Goal: Task Accomplishment & Management: Complete application form

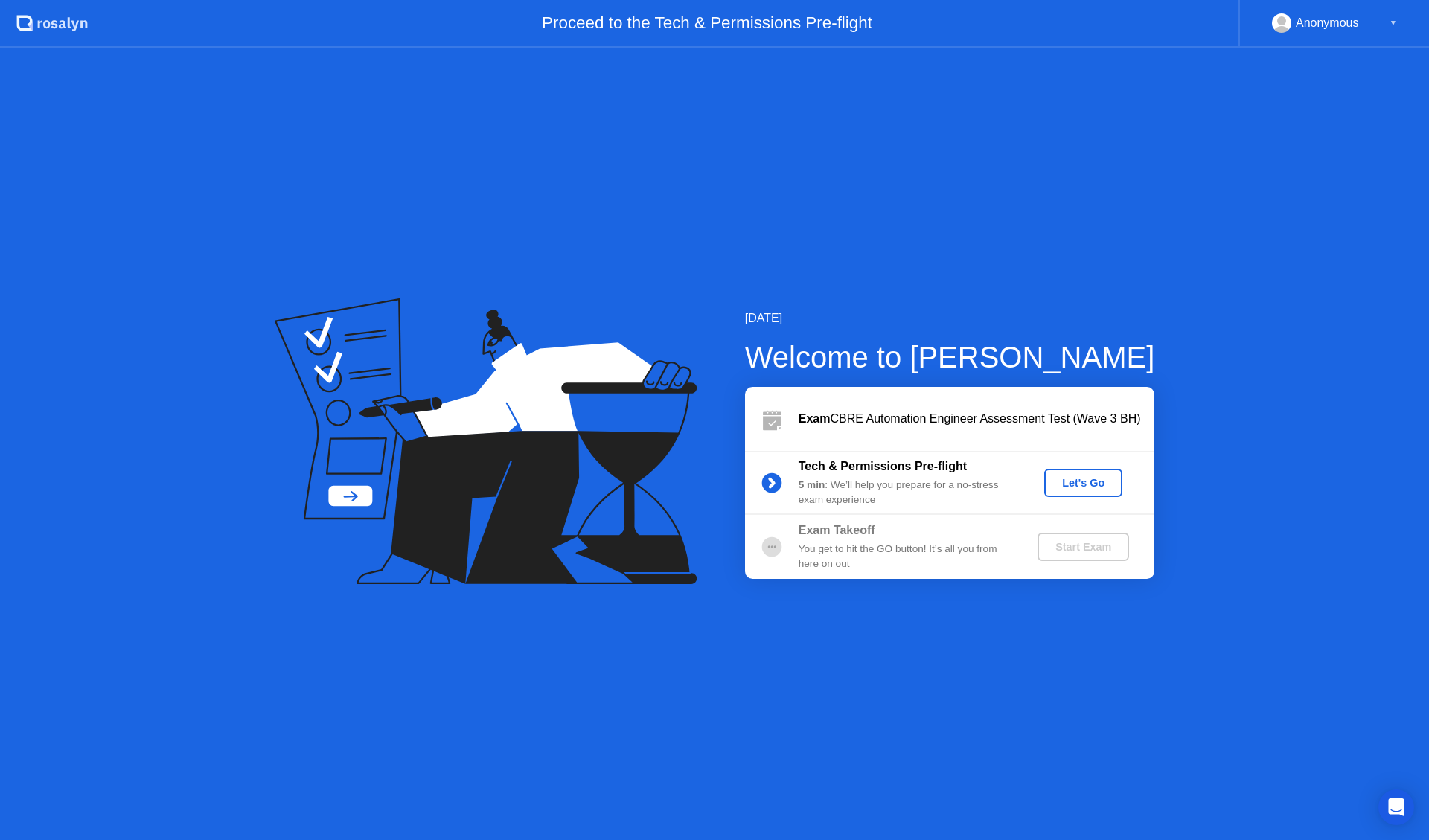
click at [1082, 484] on div "Let's Go" at bounding box center [1083, 483] width 66 height 12
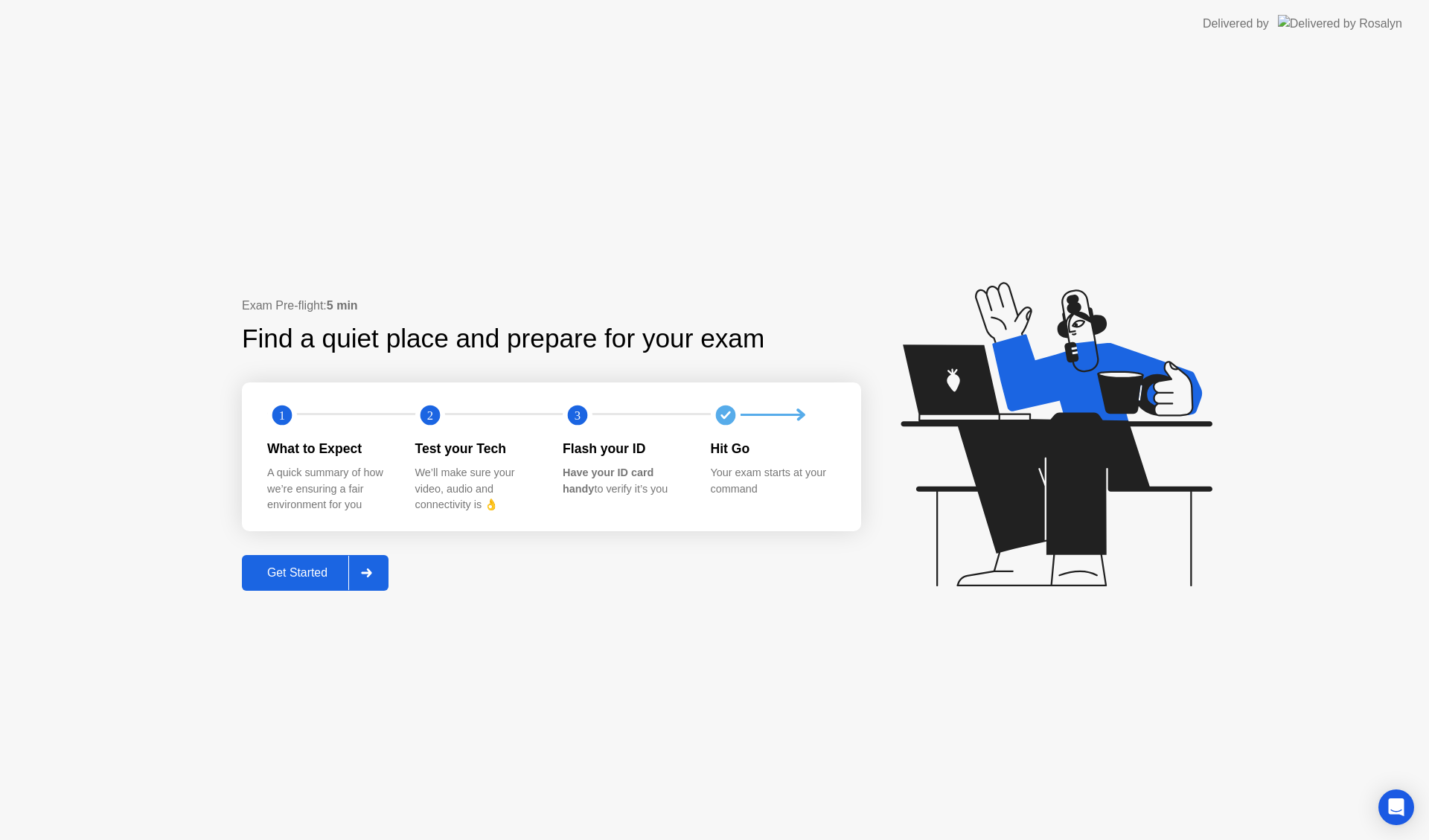
click at [361, 575] on div at bounding box center [365, 572] width 36 height 34
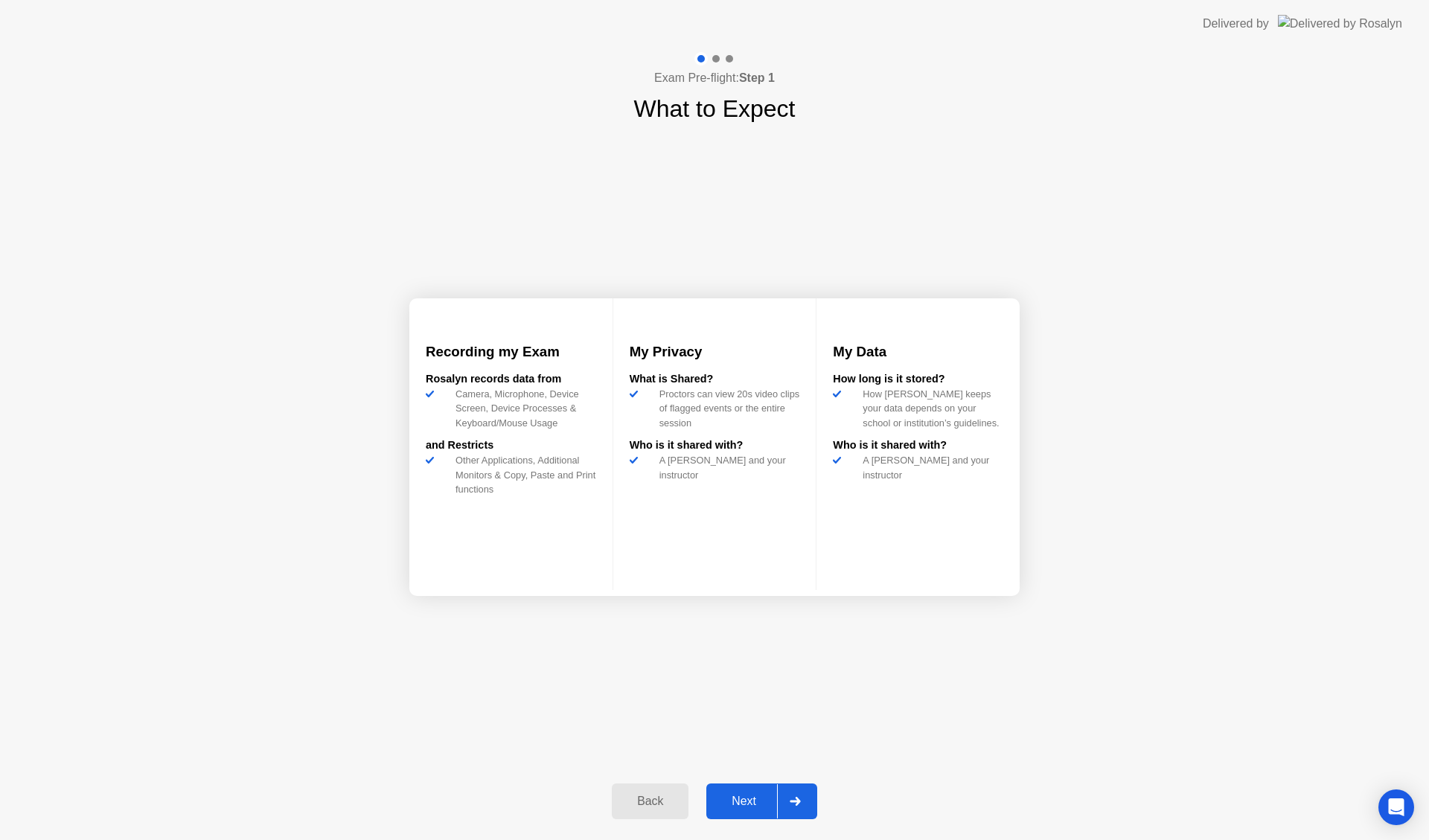
click at [756, 794] on div "Next" at bounding box center [744, 801] width 66 height 14
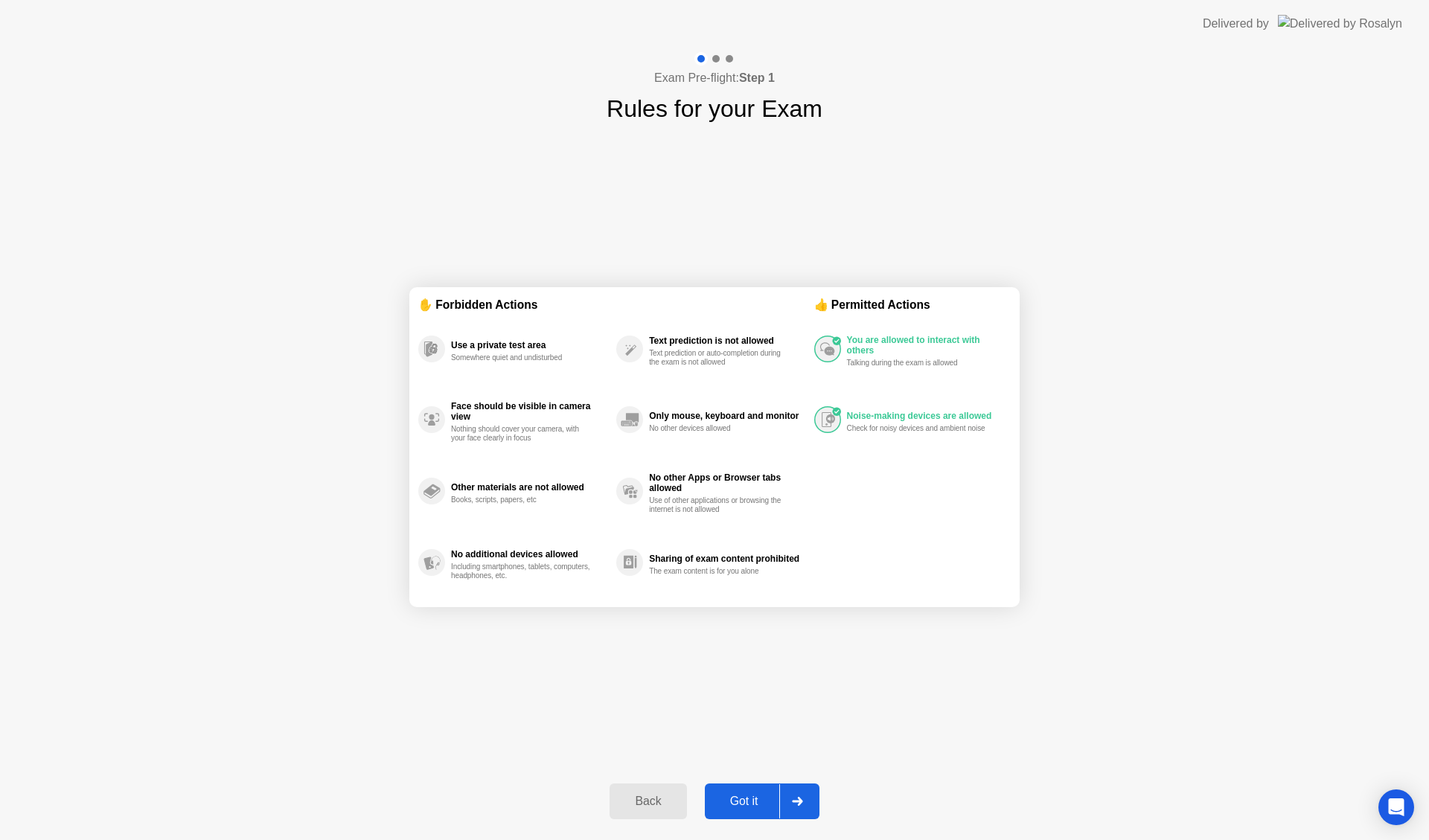
click at [746, 803] on div "Got it" at bounding box center [744, 801] width 70 height 14
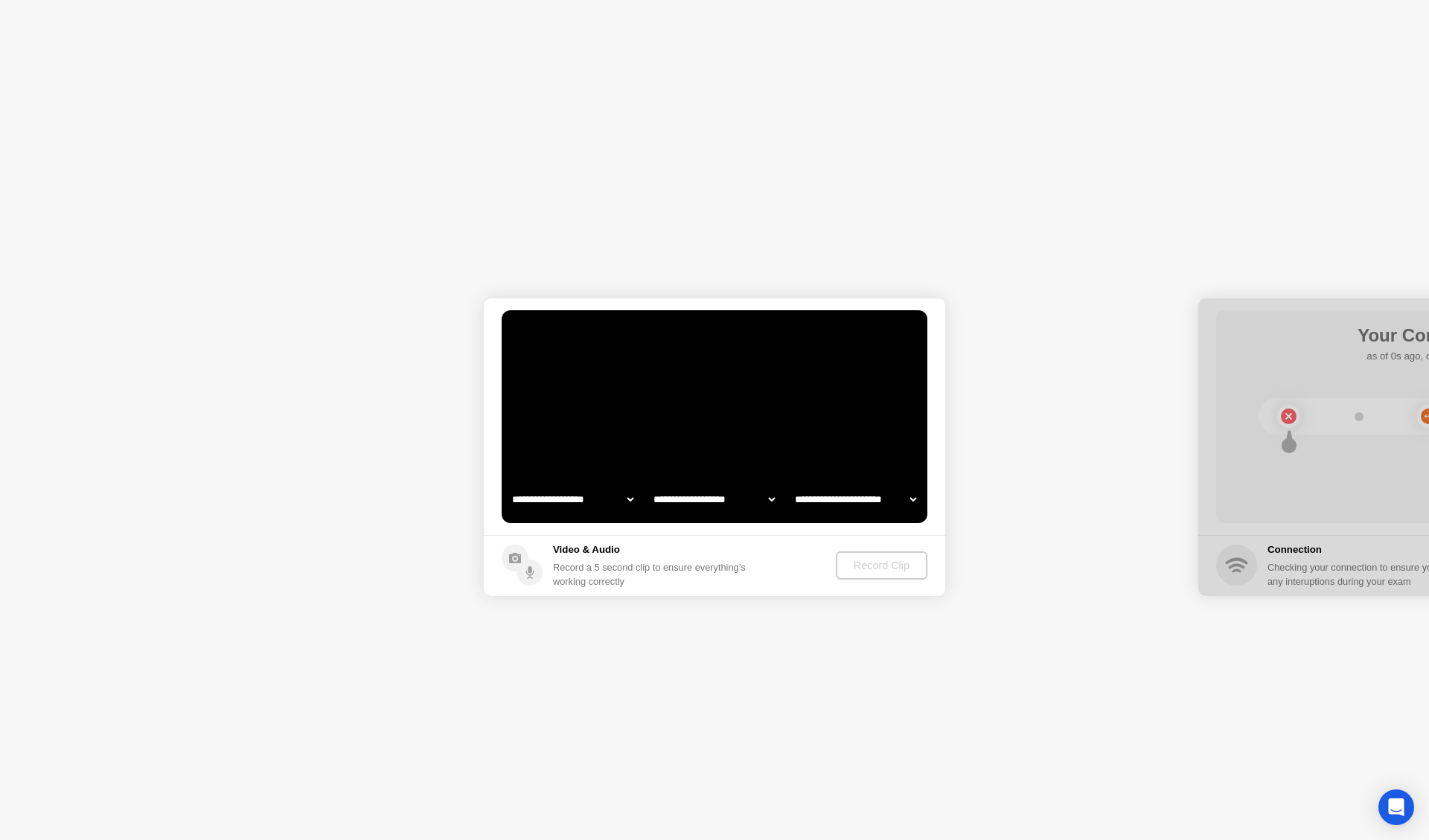
select select "**********"
select select "*******"
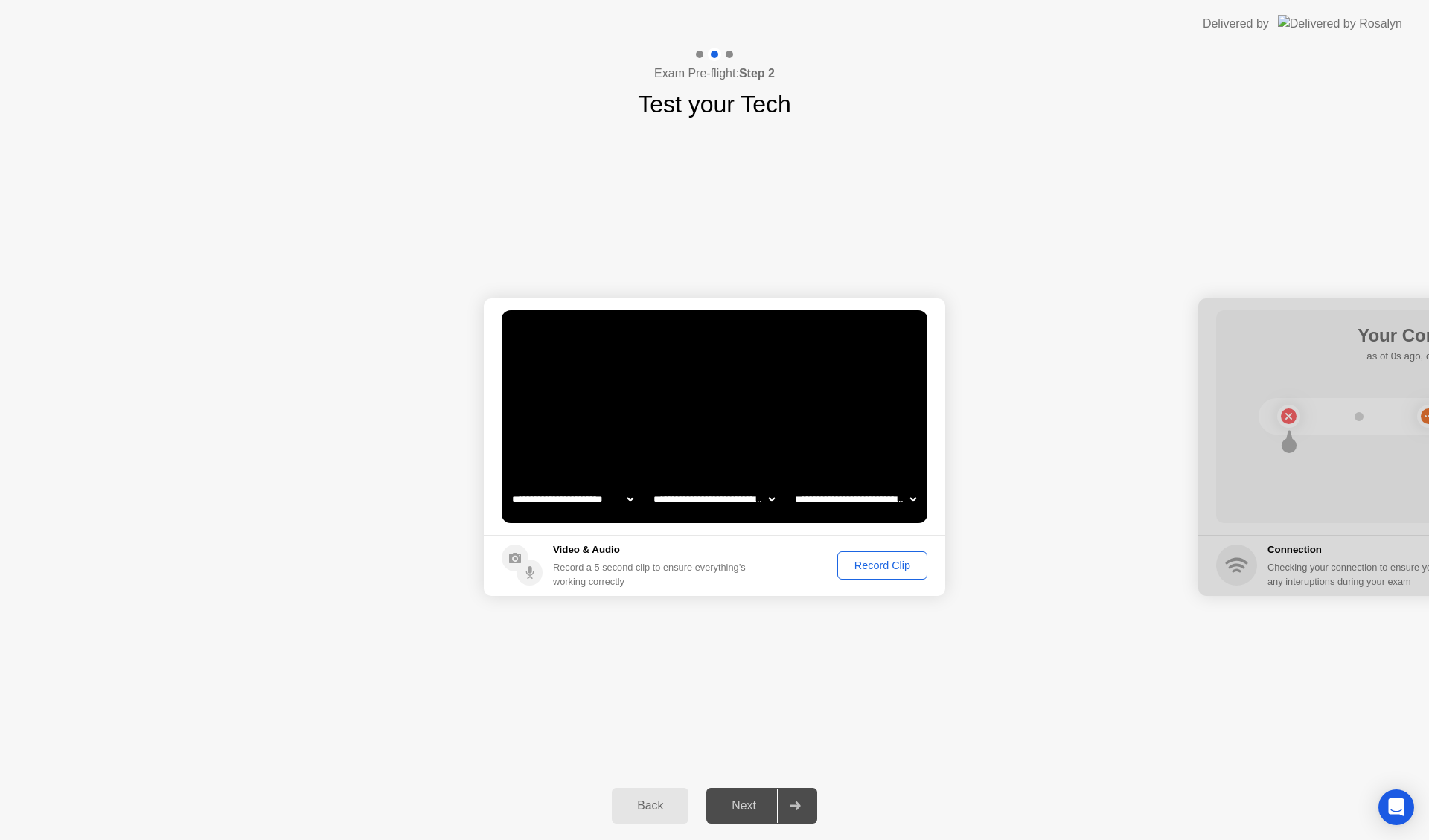
click at [873, 571] on div "Record Clip" at bounding box center [882, 565] width 80 height 12
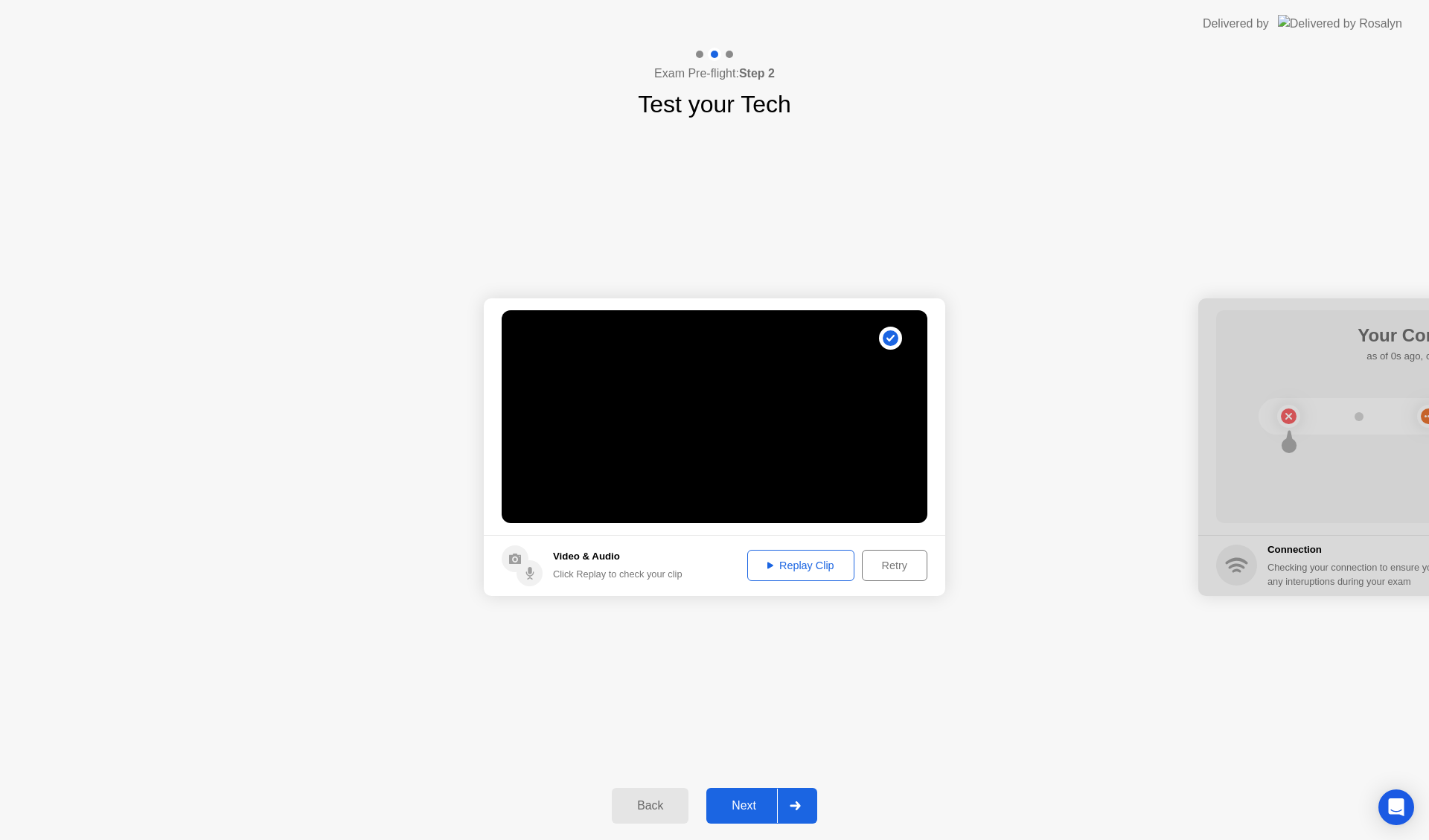
click at [822, 562] on div "Replay Clip" at bounding box center [800, 565] width 97 height 12
click at [749, 803] on div "Next" at bounding box center [744, 806] width 66 height 14
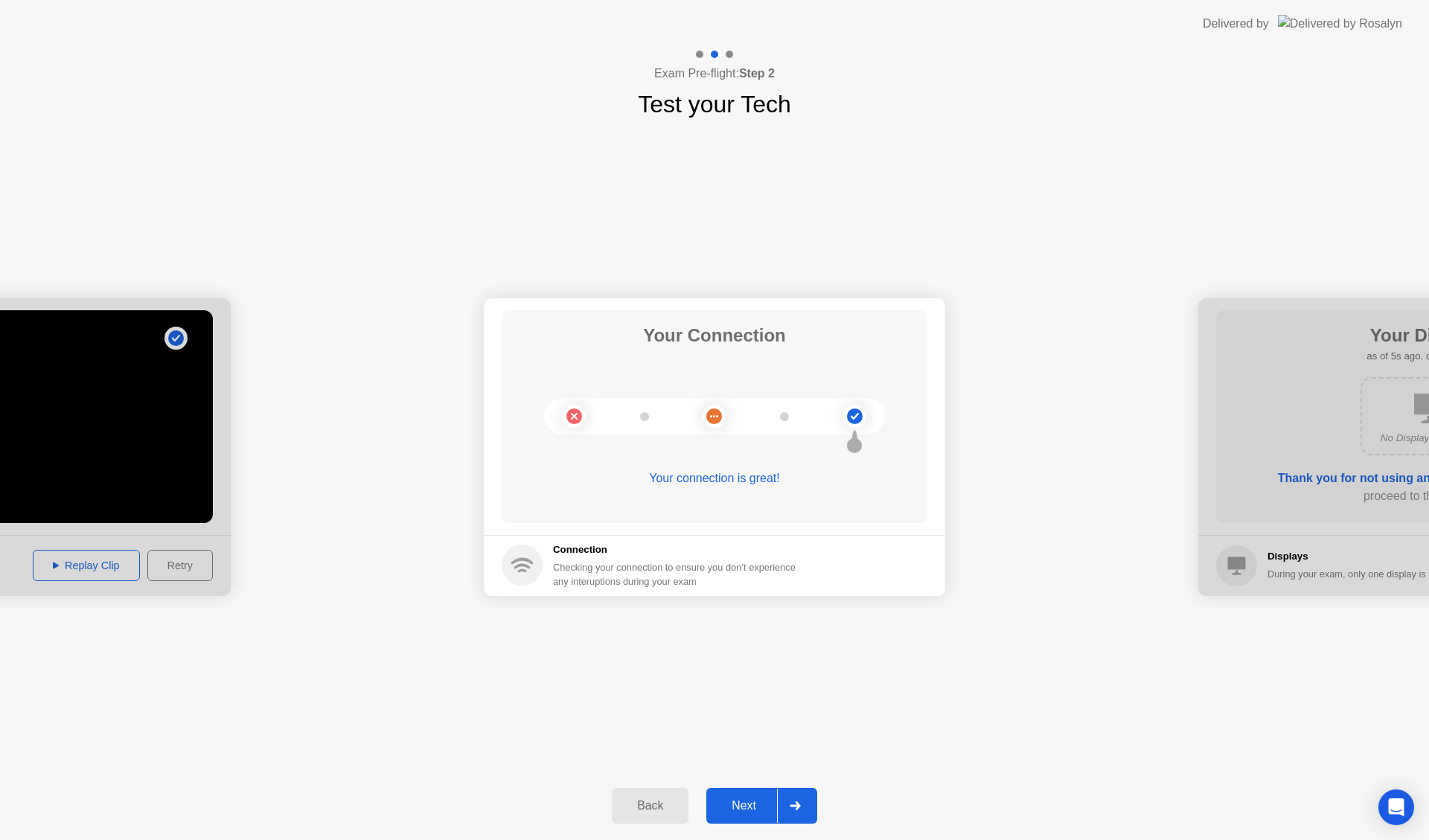
click at [769, 811] on div "Next" at bounding box center [744, 806] width 66 height 14
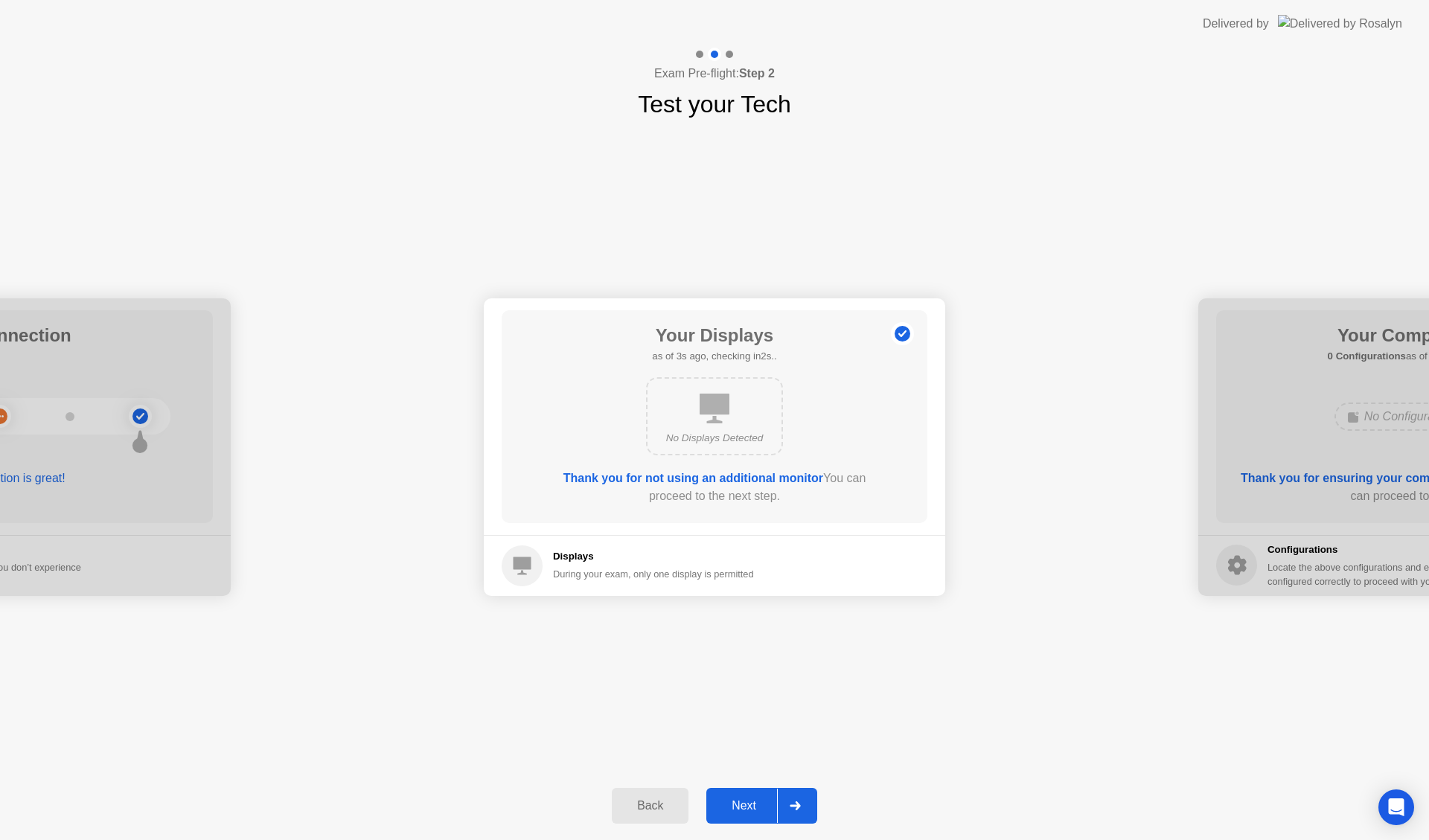
click at [769, 811] on div "Next" at bounding box center [744, 806] width 66 height 14
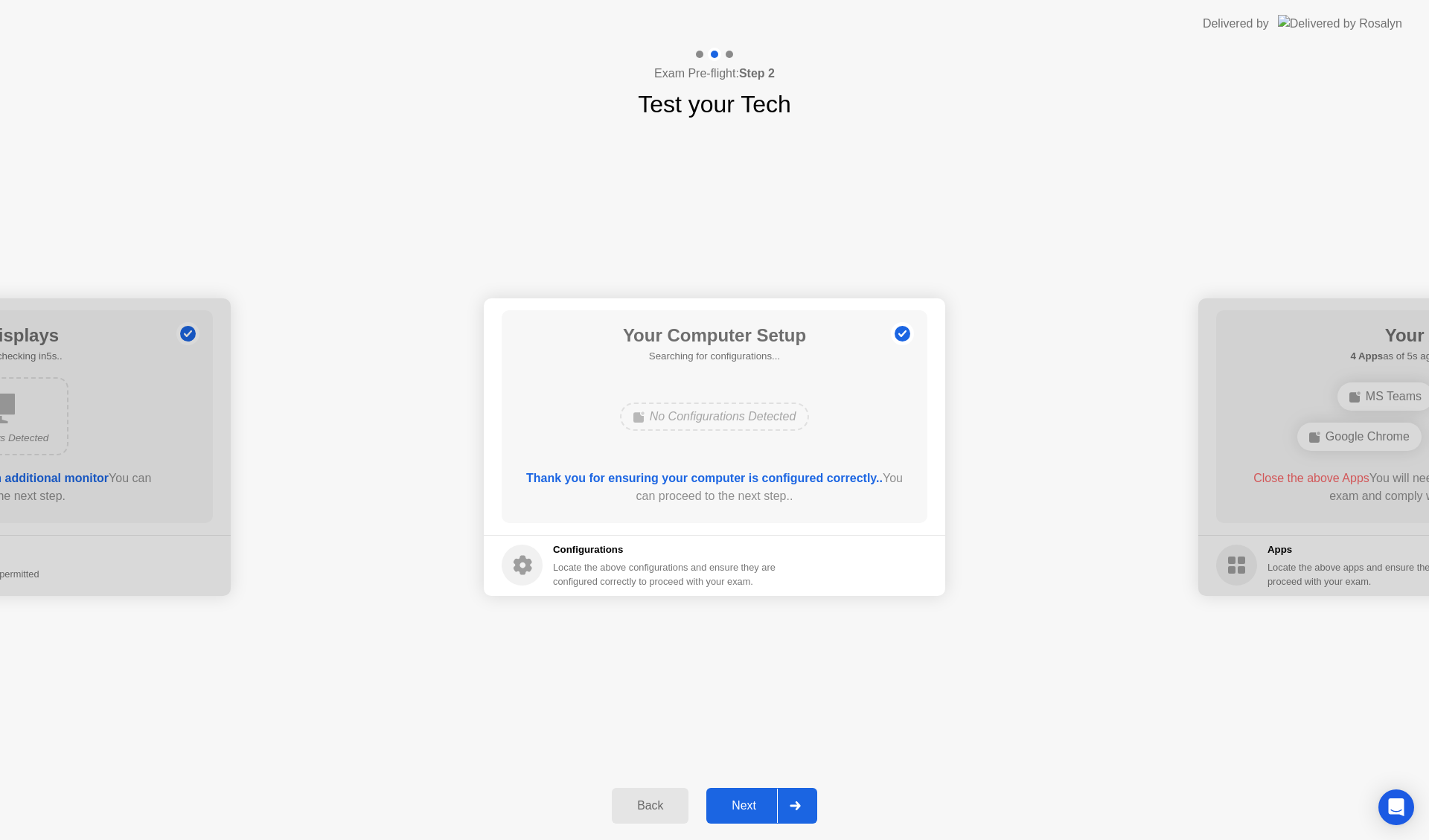
click at [769, 811] on div "Next" at bounding box center [744, 806] width 66 height 14
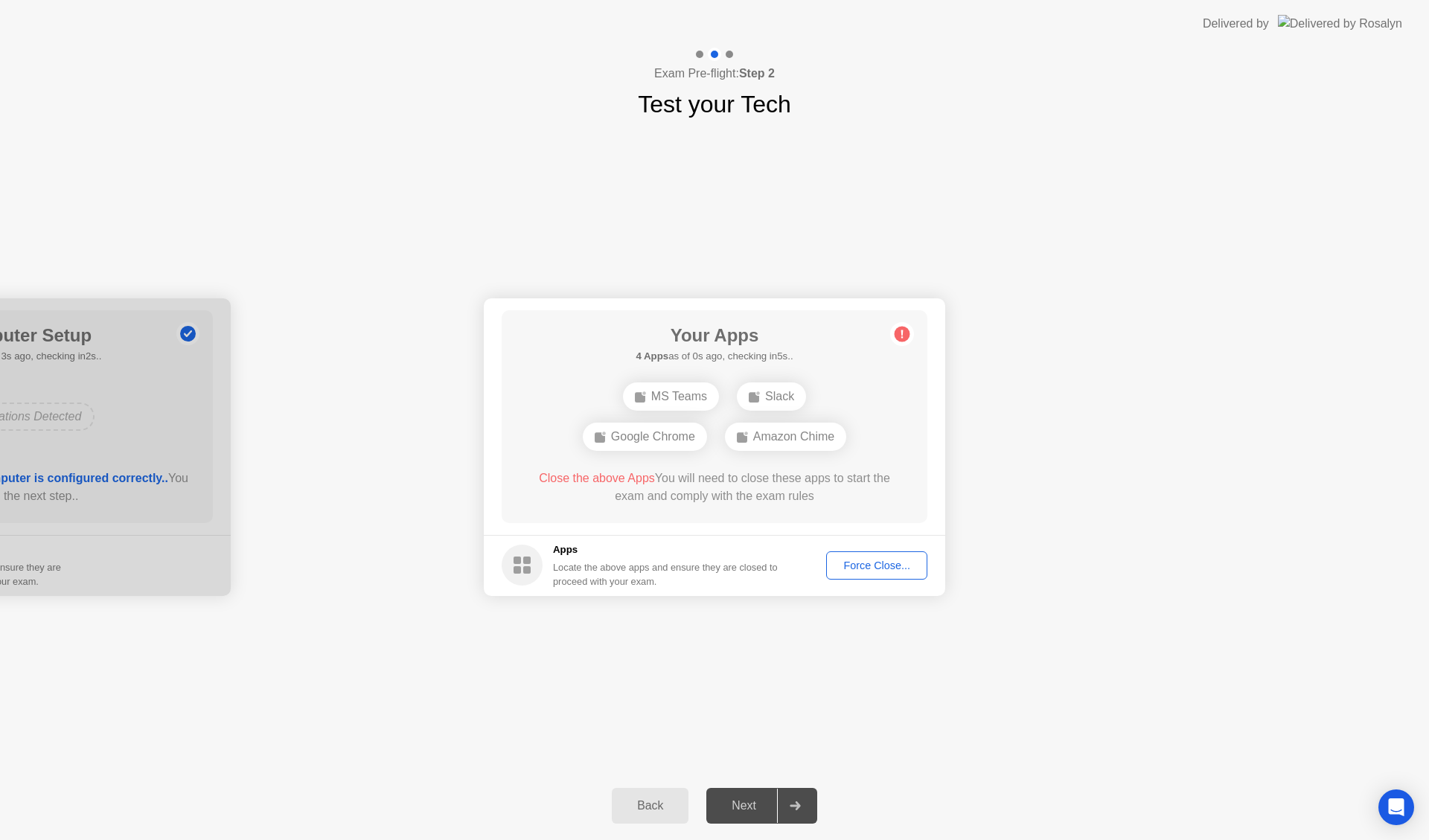
click at [876, 565] on div "Force Close..." at bounding box center [876, 565] width 90 height 12
click at [867, 571] on div "Force Close..." at bounding box center [876, 565] width 90 height 12
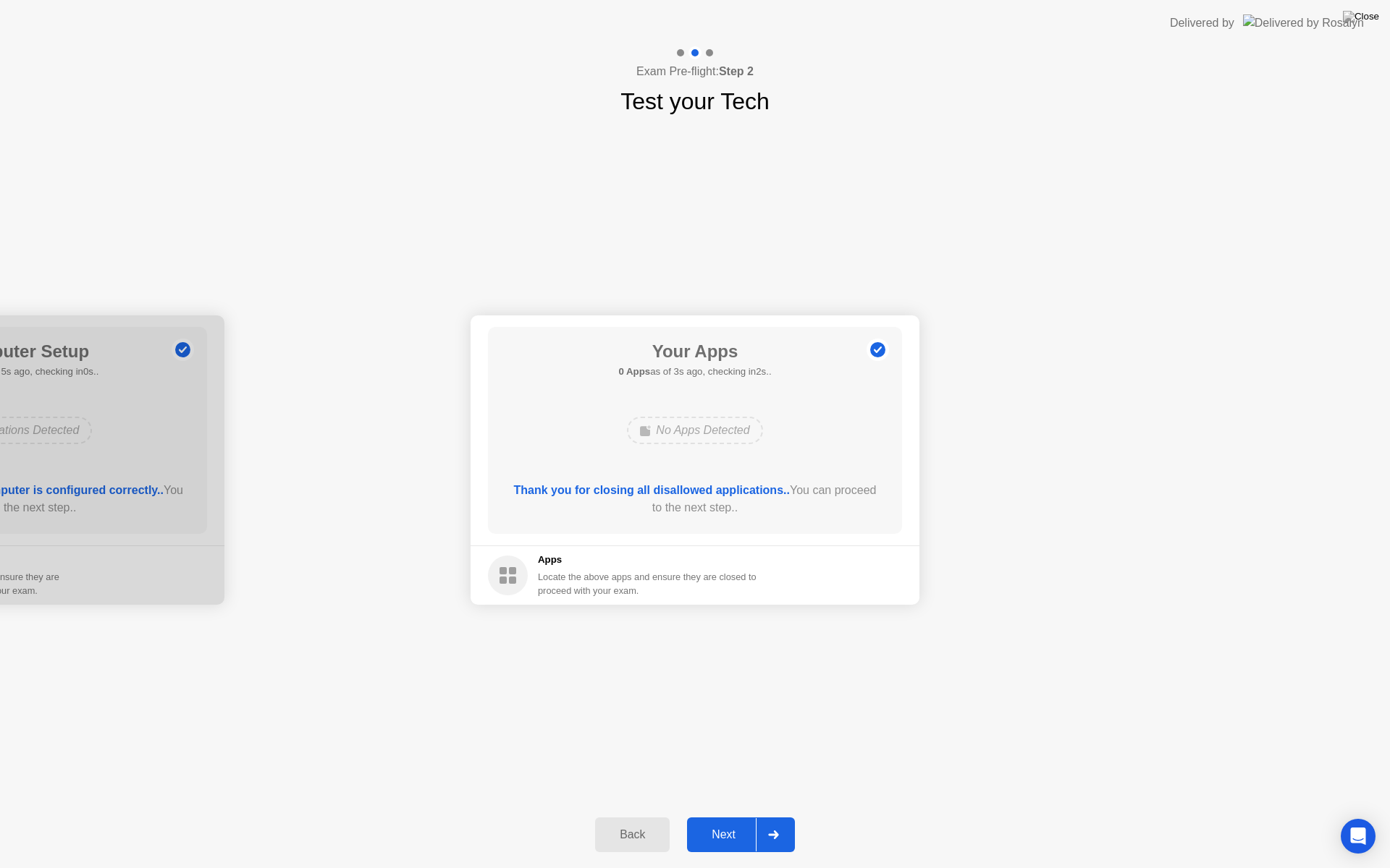
click at [732, 816] on button "Next" at bounding box center [741, 835] width 108 height 35
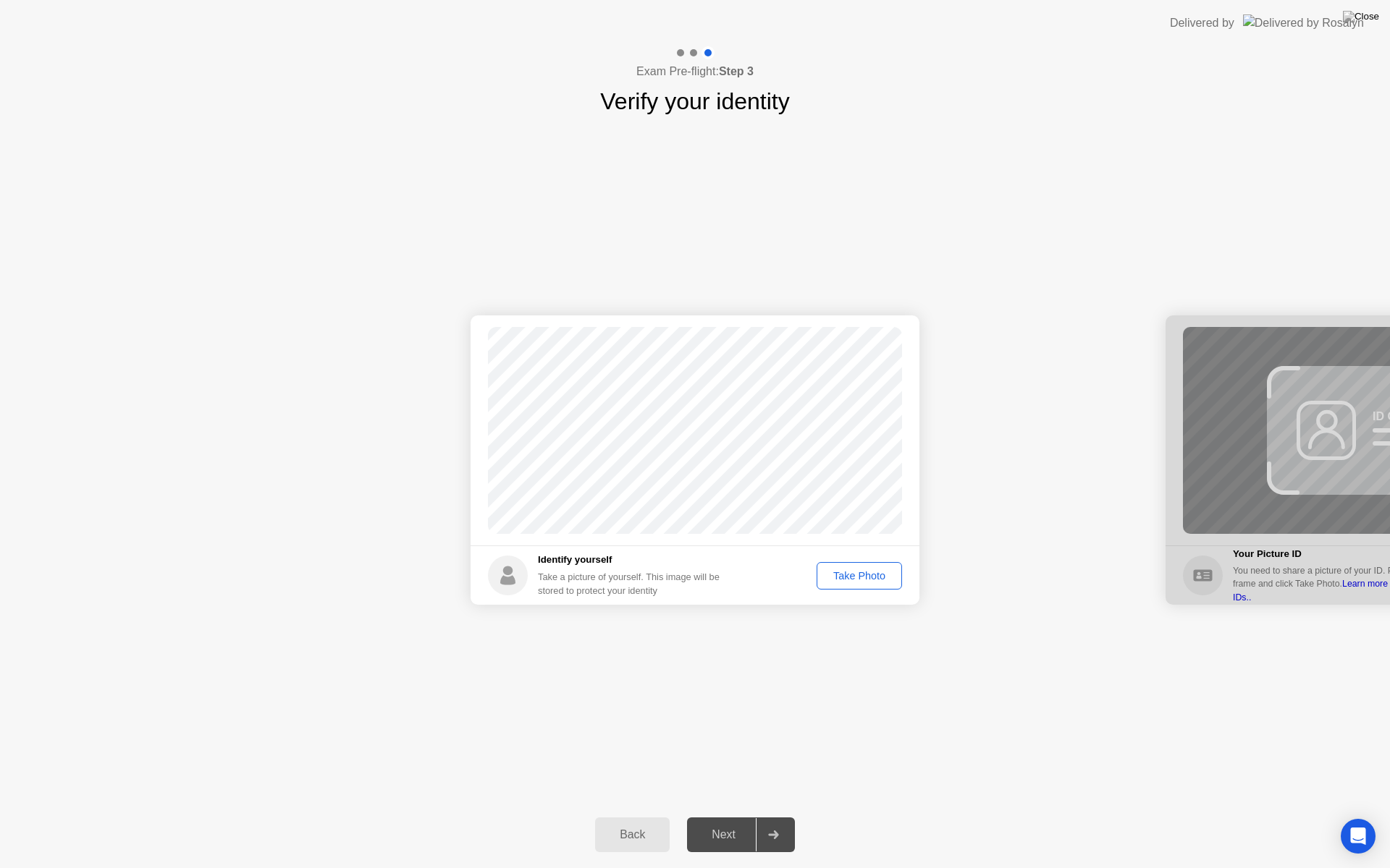
click at [873, 582] on div "Take Photo" at bounding box center [859, 576] width 76 height 11
click at [734, 816] on div "Next" at bounding box center [724, 835] width 64 height 13
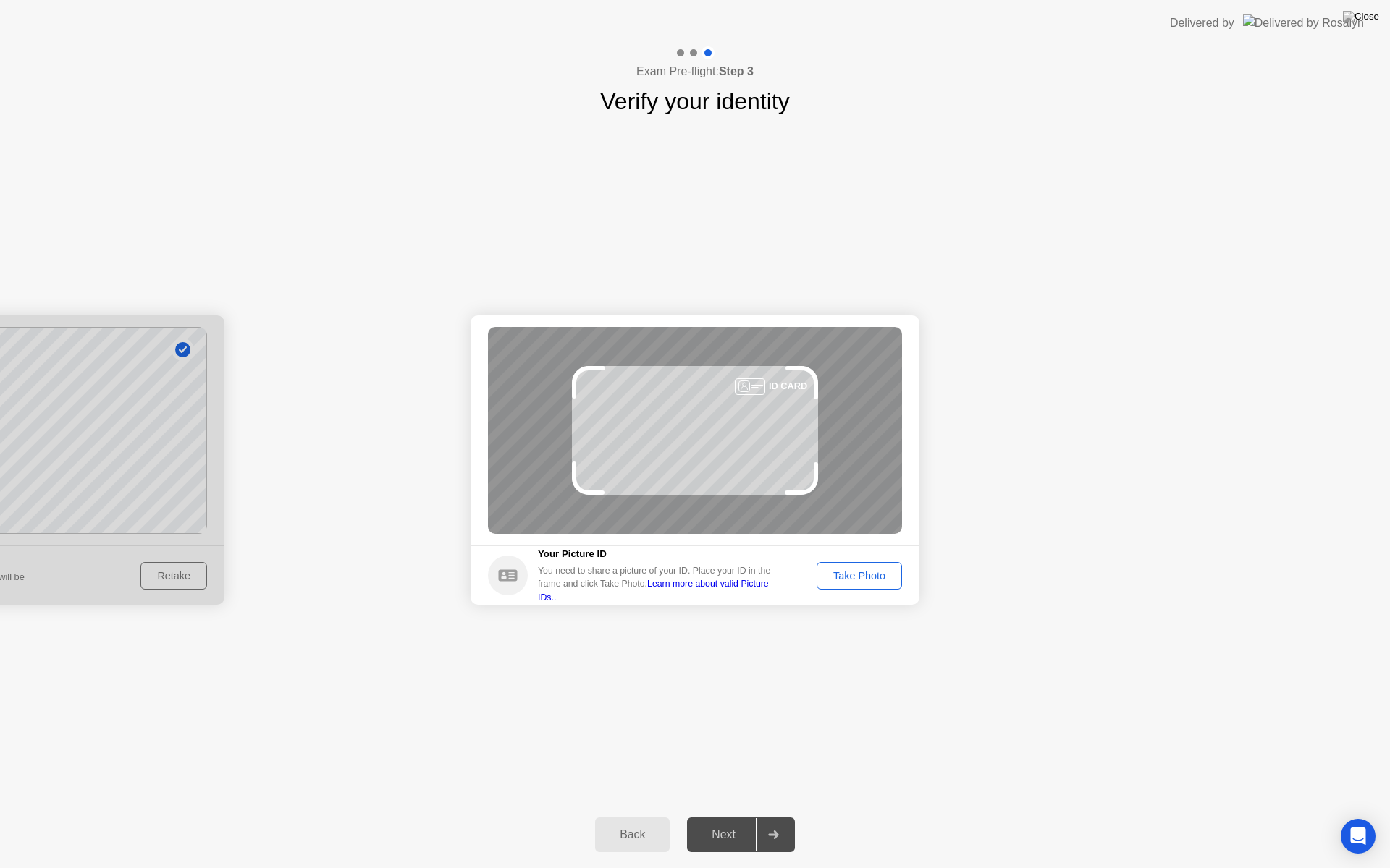
click at [858, 585] on button "Take Photo" at bounding box center [859, 575] width 85 height 27
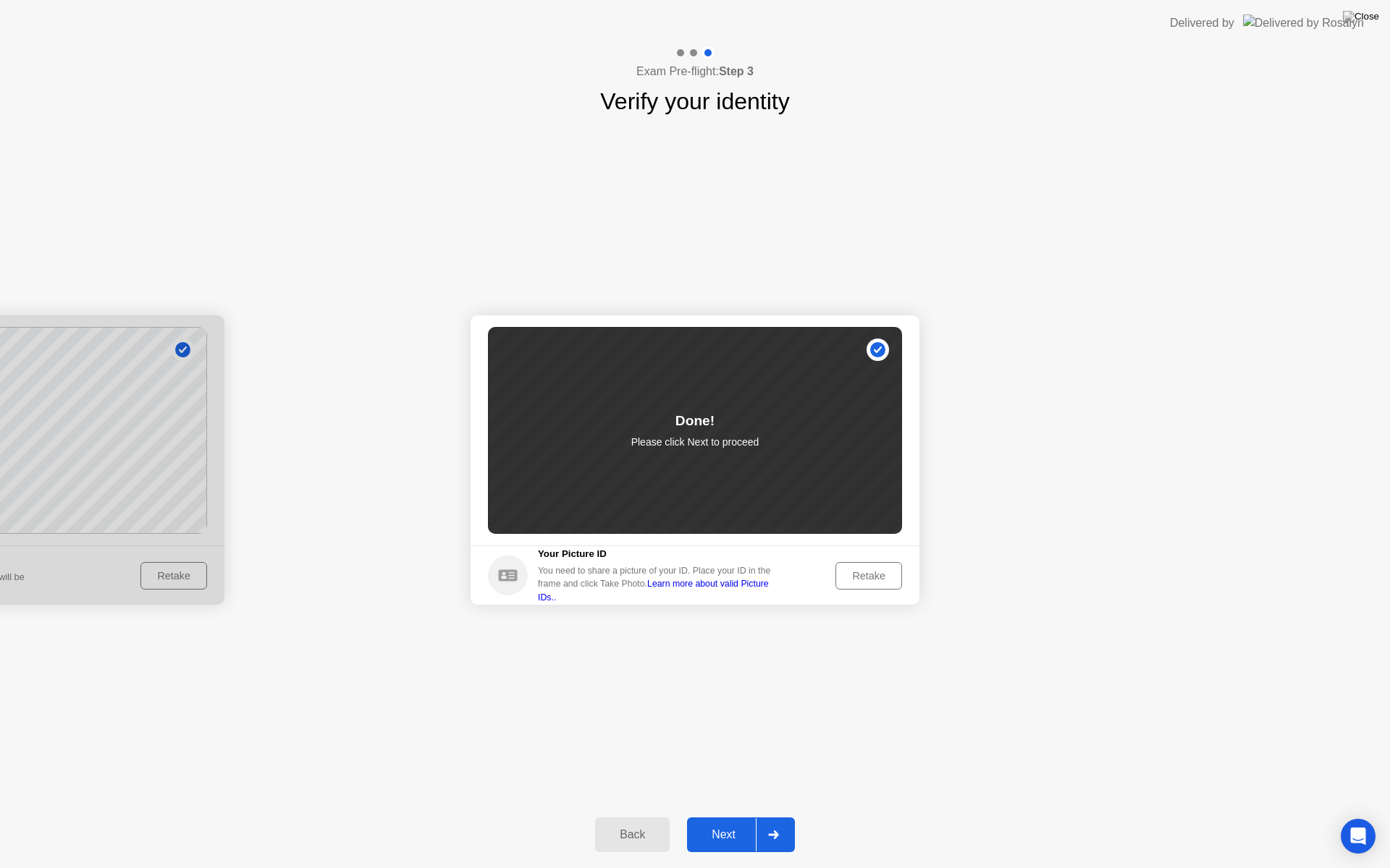
click at [730, 816] on div "Next" at bounding box center [724, 835] width 64 height 13
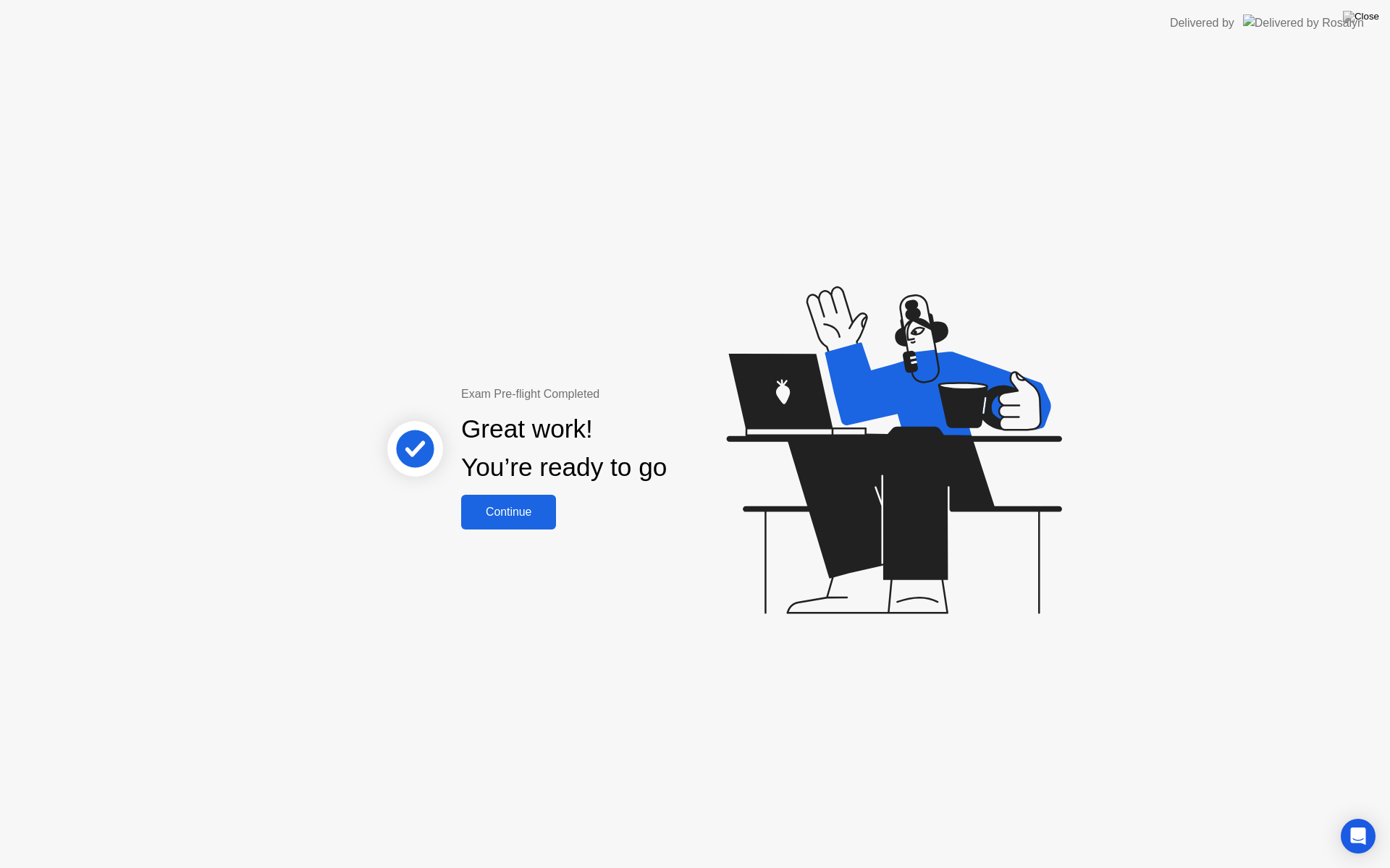
click at [512, 508] on div "Continue" at bounding box center [508, 512] width 86 height 13
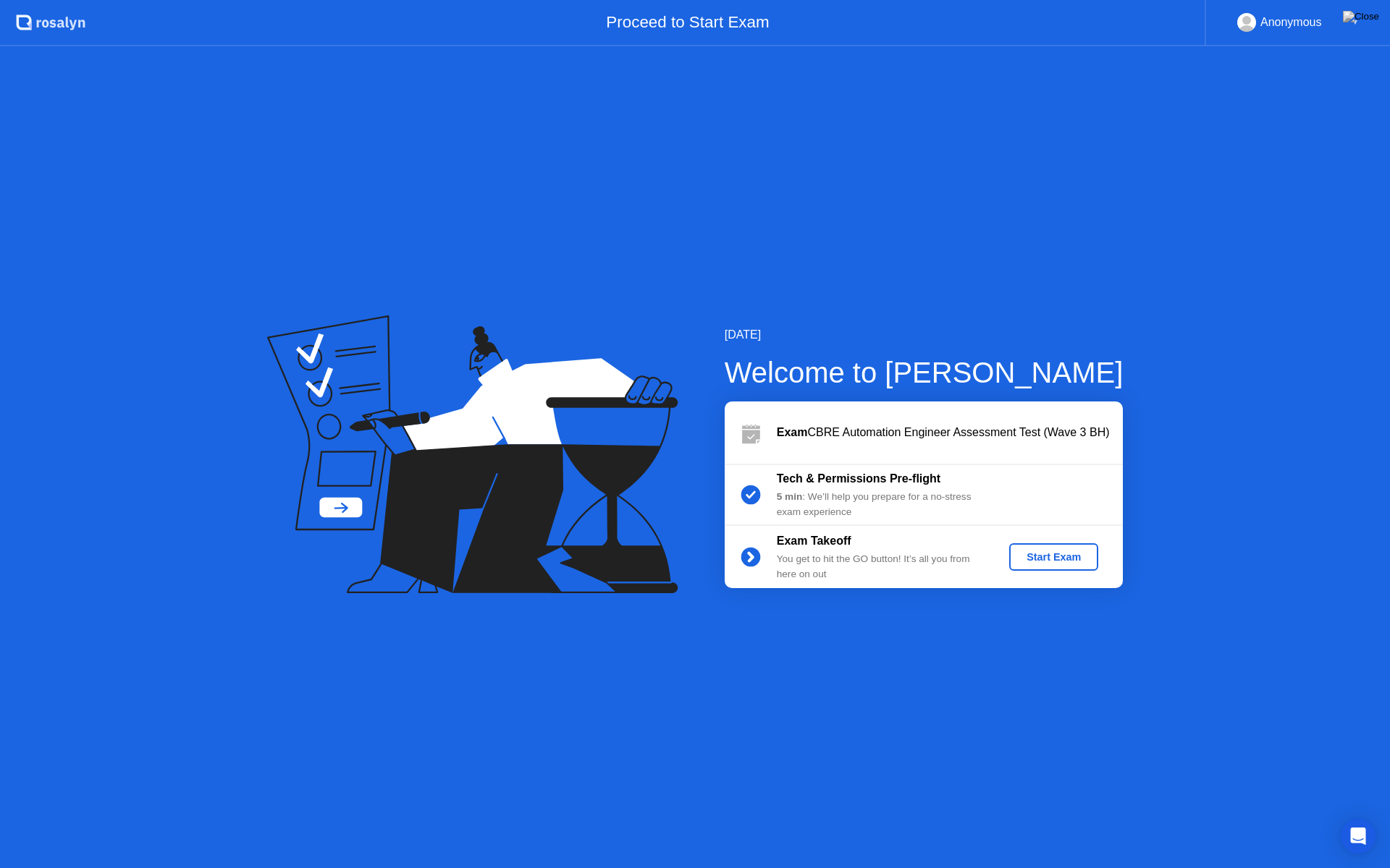
click at [1034, 547] on button "Start Exam" at bounding box center [1054, 556] width 89 height 27
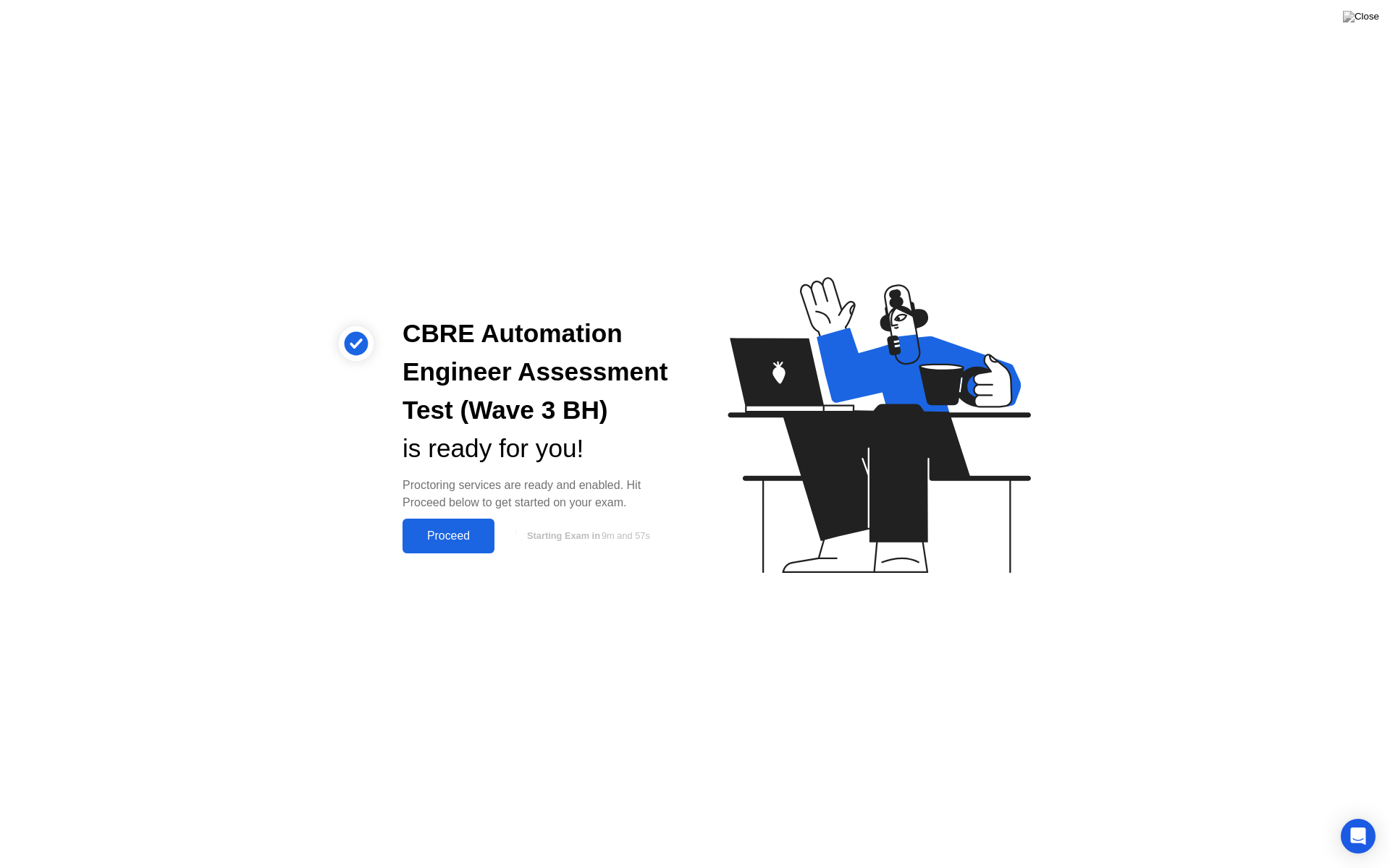
click at [468, 546] on button "Proceed" at bounding box center [448, 536] width 92 height 35
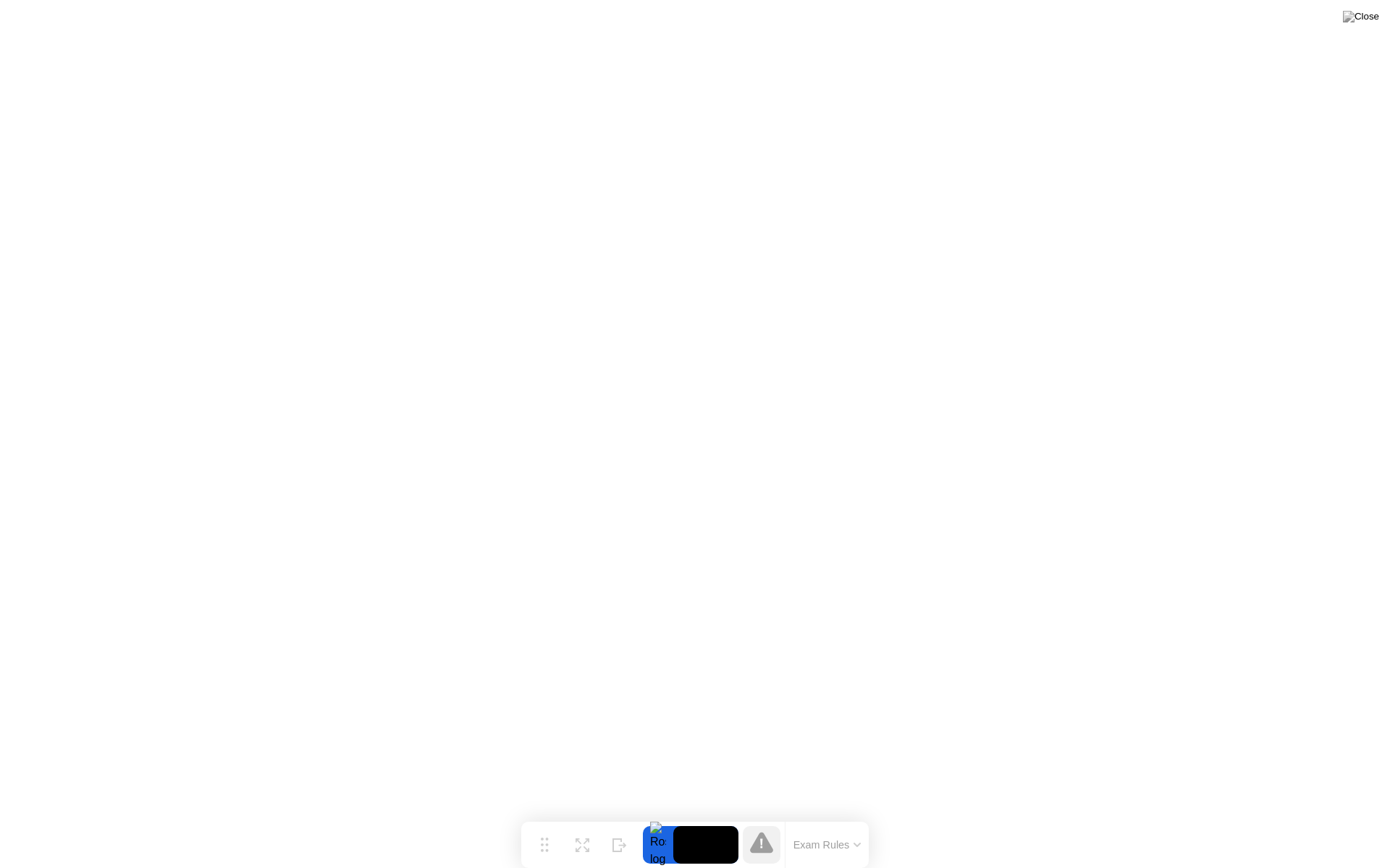
click at [843, 816] on button "Exam Rules" at bounding box center [827, 845] width 77 height 13
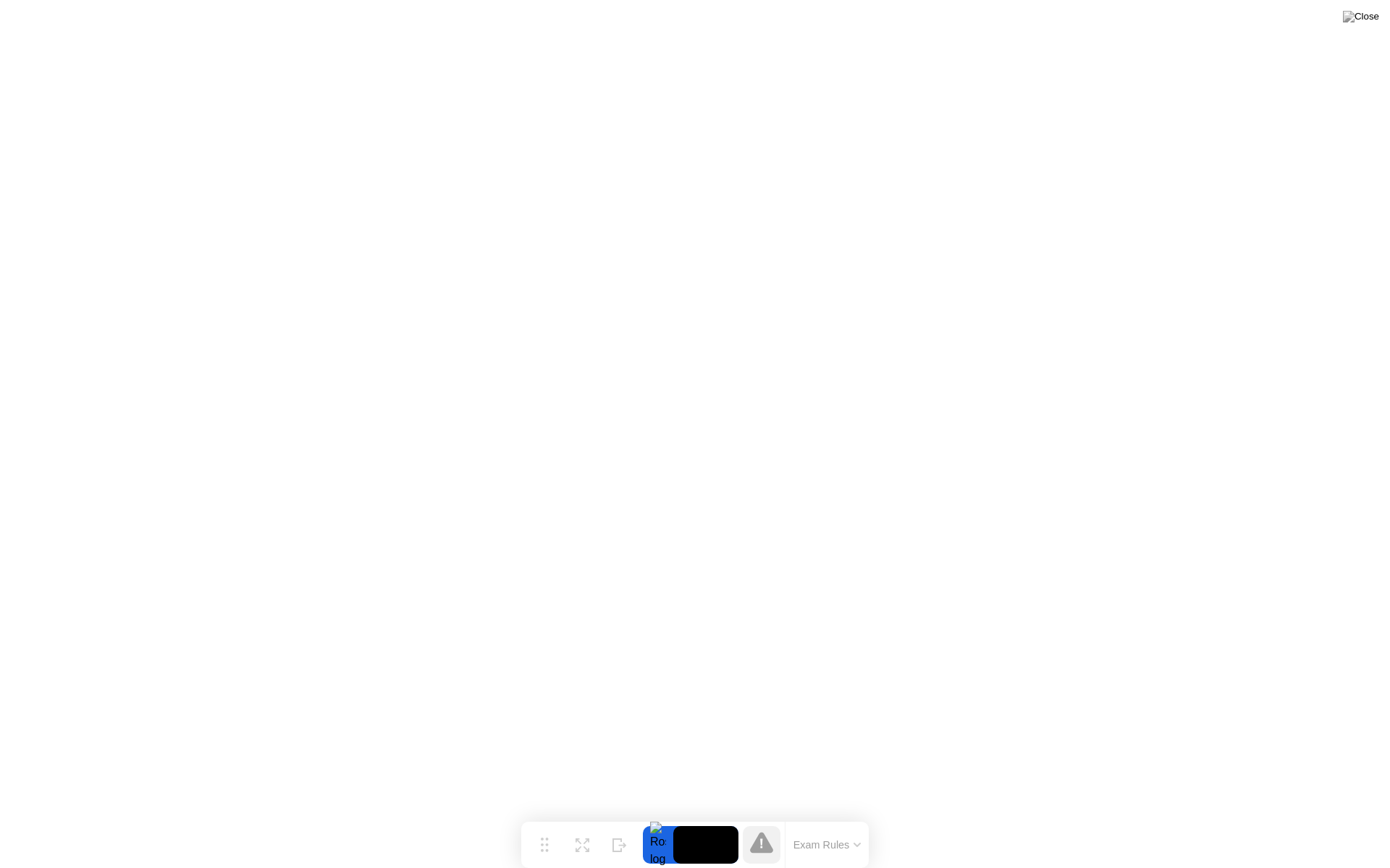
click at [829, 816] on div "Exam Rules" at bounding box center [826, 844] width 84 height 46
click at [836, 816] on button "Exam Rules" at bounding box center [827, 845] width 77 height 13
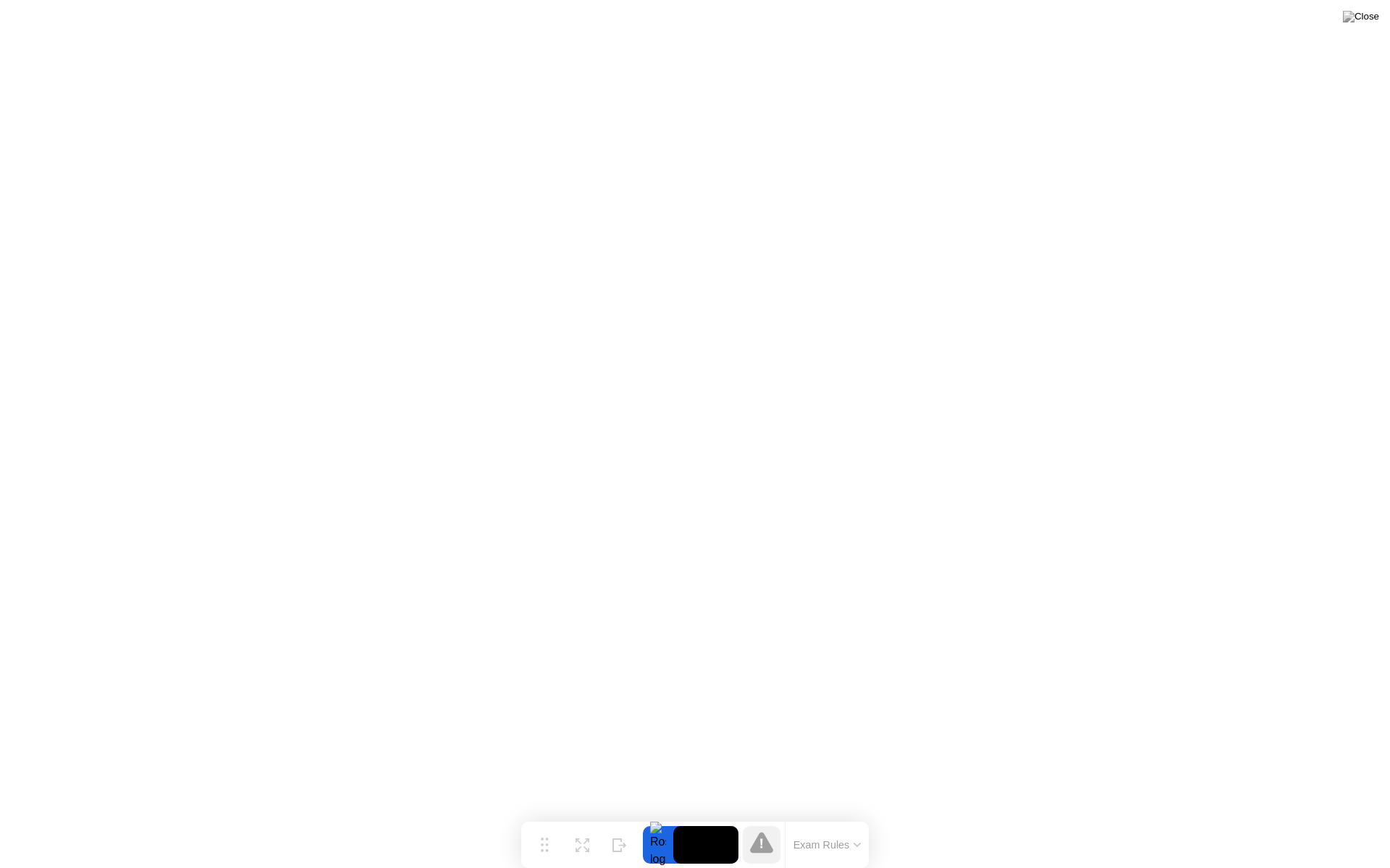
click at [670, 816] on div at bounding box center [658, 845] width 30 height 38
click at [686, 816] on video at bounding box center [705, 845] width 65 height 38
click at [619, 816] on icon at bounding box center [619, 840] width 14 height 14
click at [1322, 816] on button "Show" at bounding box center [1332, 845] width 38 height 38
click at [1367, 16] on img at bounding box center [1361, 16] width 36 height 11
